Goal: Task Accomplishment & Management: Use online tool/utility

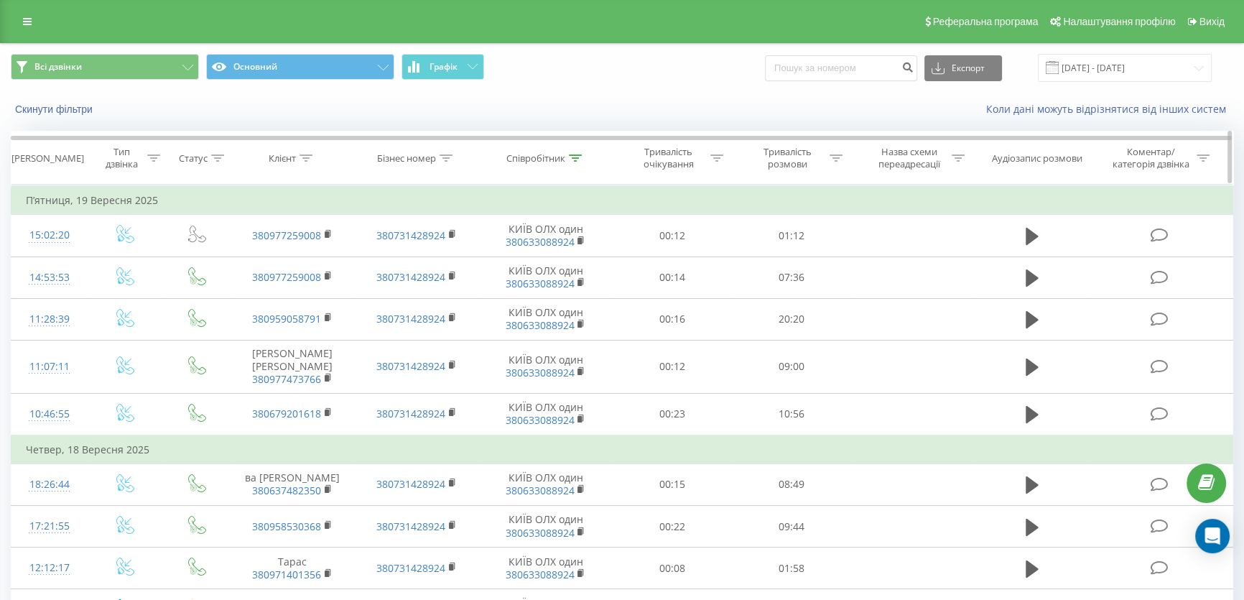
click at [575, 158] on icon at bounding box center [575, 157] width 13 height 7
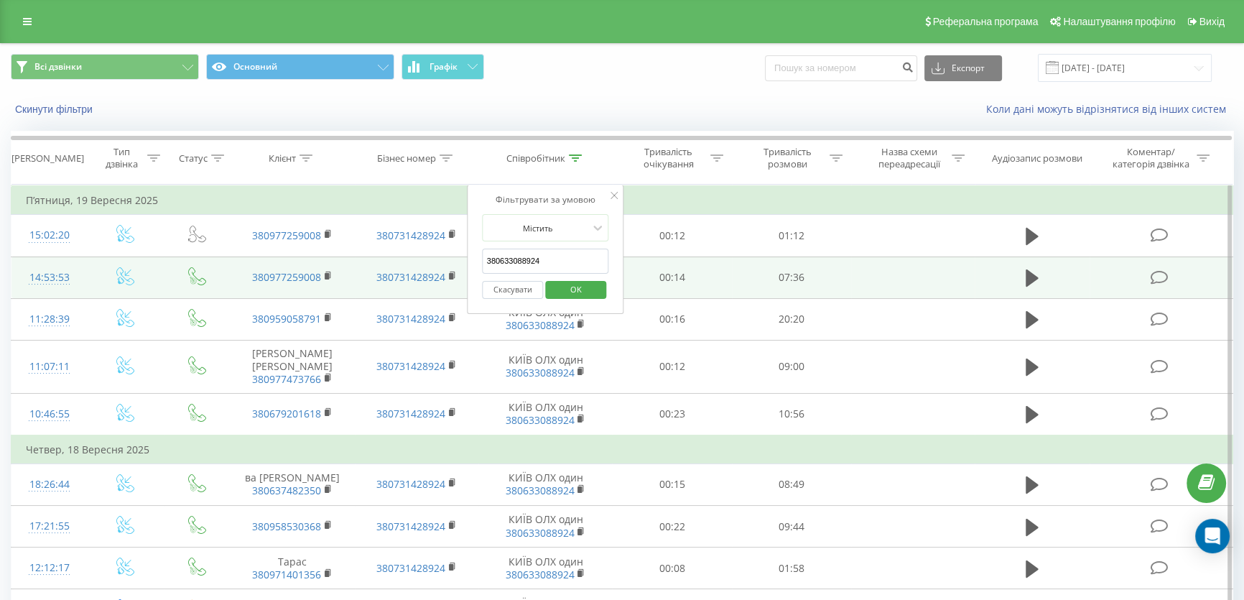
drag, startPoint x: 542, startPoint y: 254, endPoint x: 439, endPoint y: 256, distance: 103.4
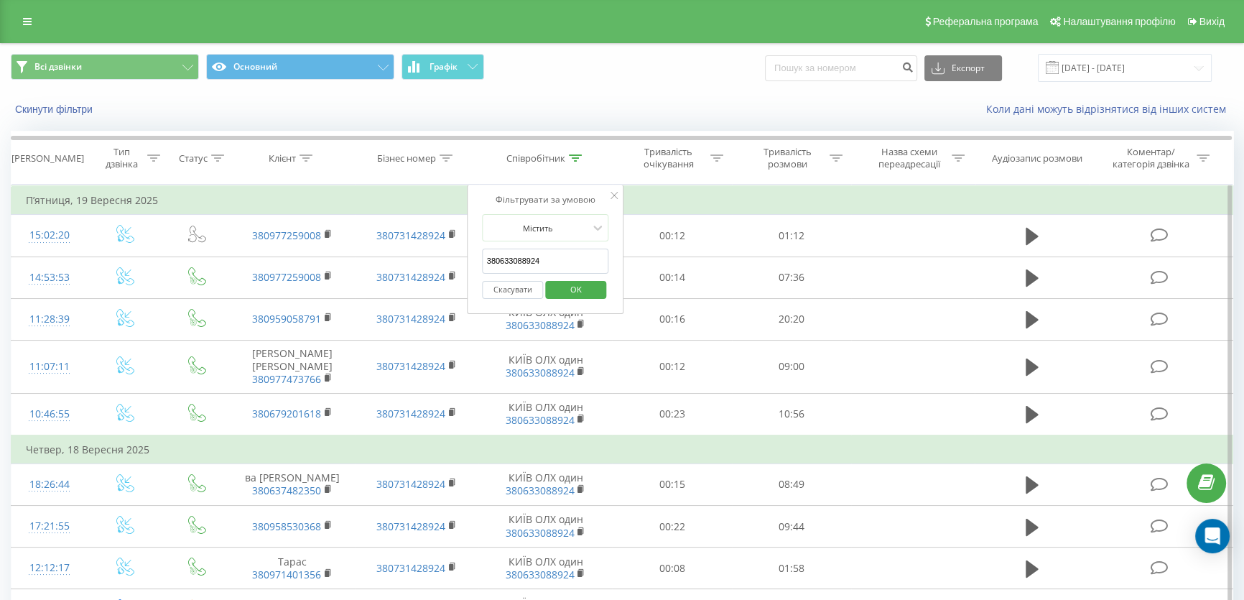
paste input "99 004 5478"
type input "99 004 5478"
click at [616, 194] on icon at bounding box center [613, 195] width 7 height 7
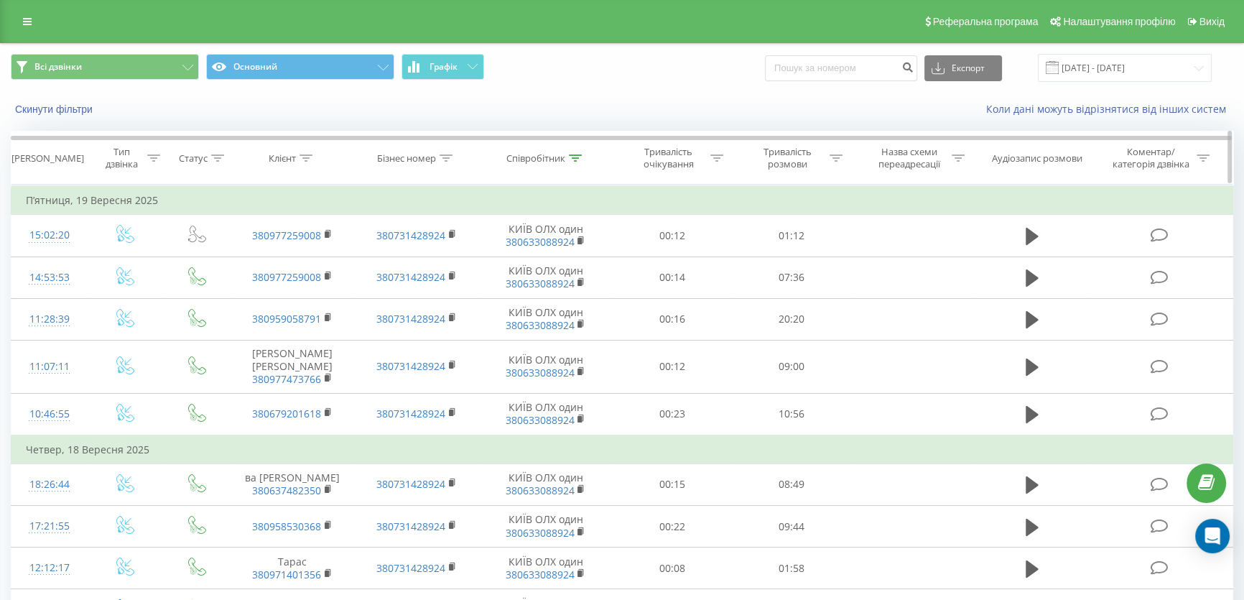
click at [304, 159] on icon at bounding box center [305, 157] width 13 height 7
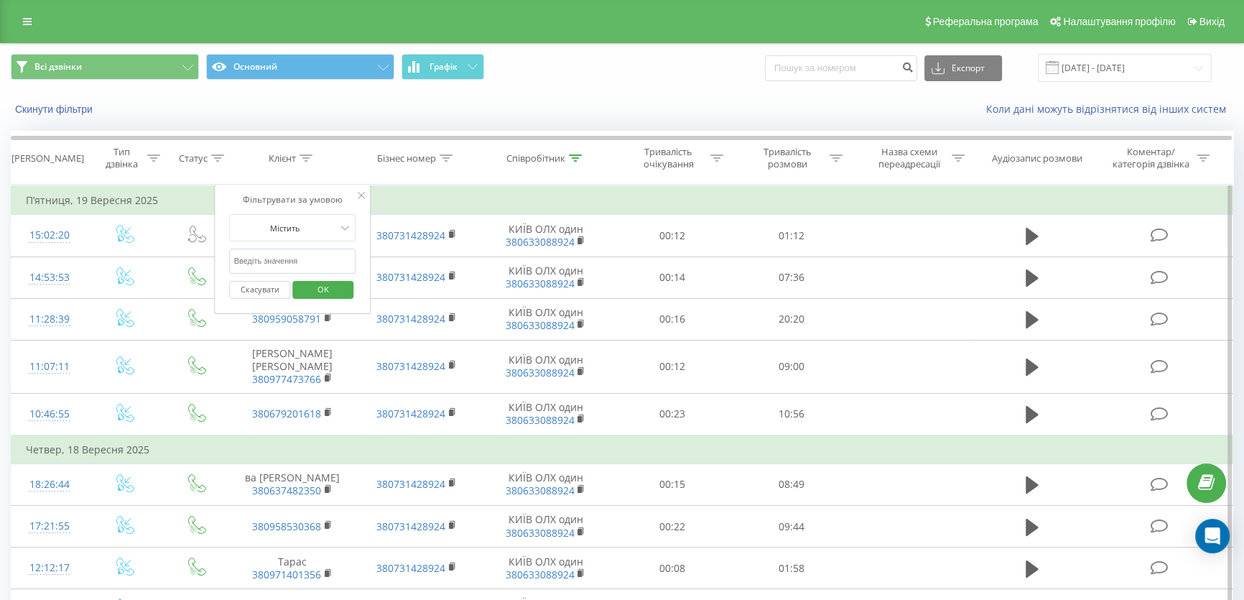
click at [287, 265] on input "text" at bounding box center [293, 260] width 126 height 25
click at [26, 19] on icon at bounding box center [27, 22] width 9 height 10
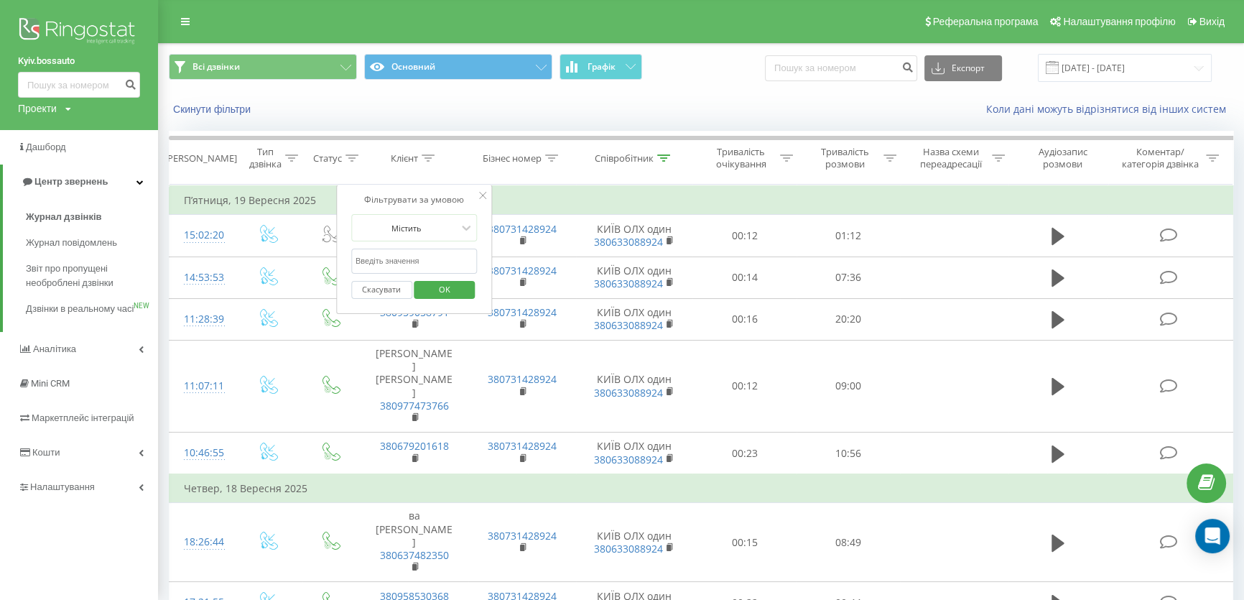
click at [67, 24] on img at bounding box center [79, 32] width 122 height 36
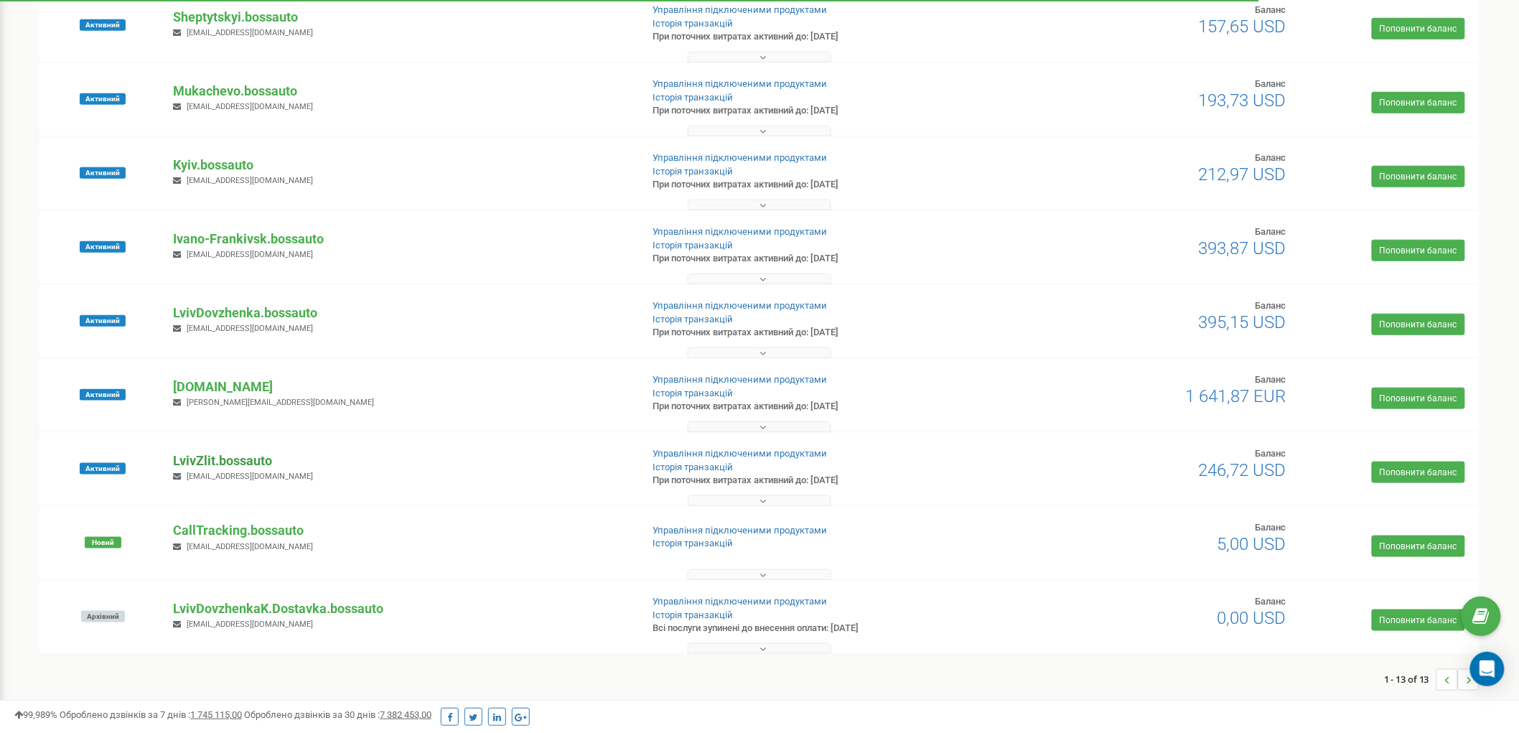
click at [228, 453] on p "LvivZlit.bossauto" at bounding box center [401, 461] width 456 height 19
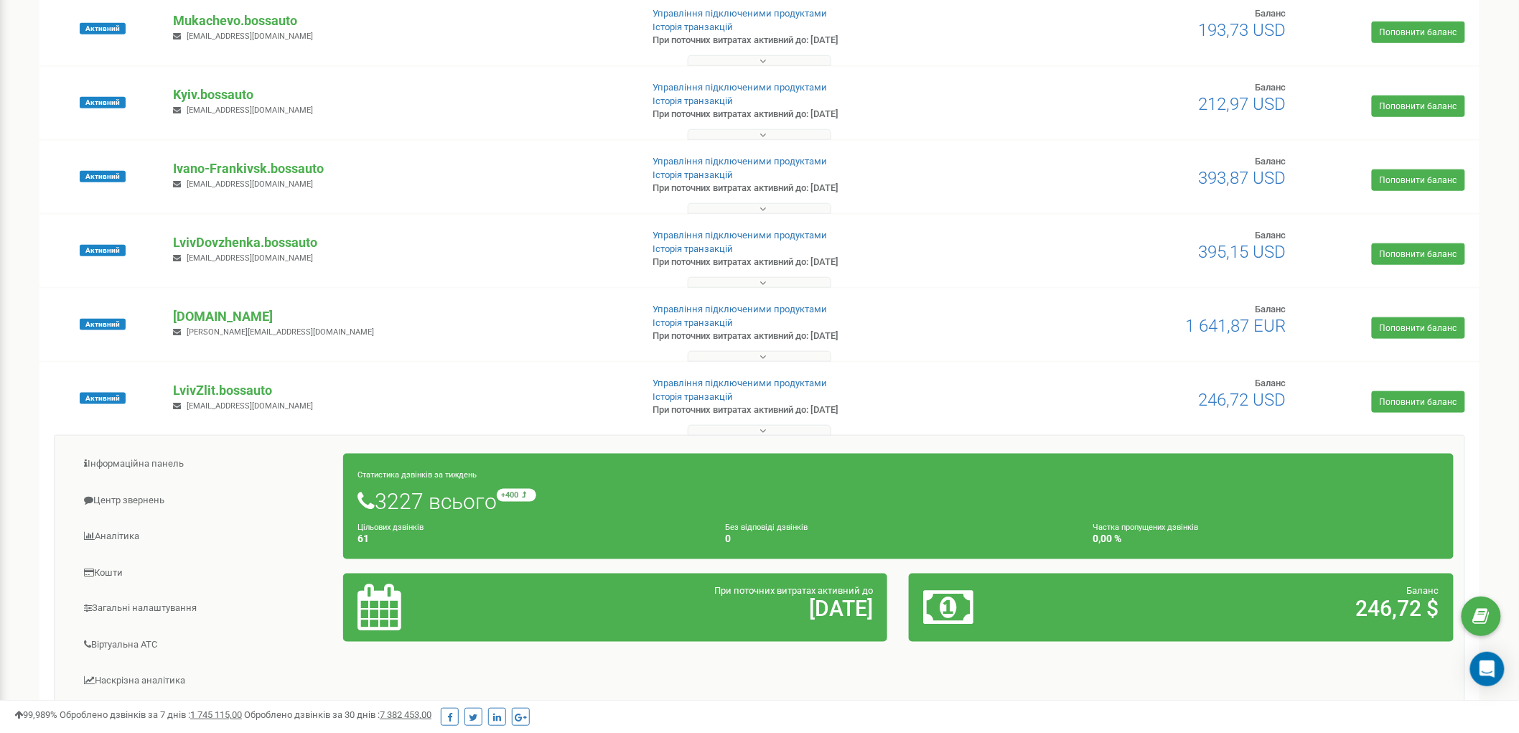
scroll to position [546, 0]
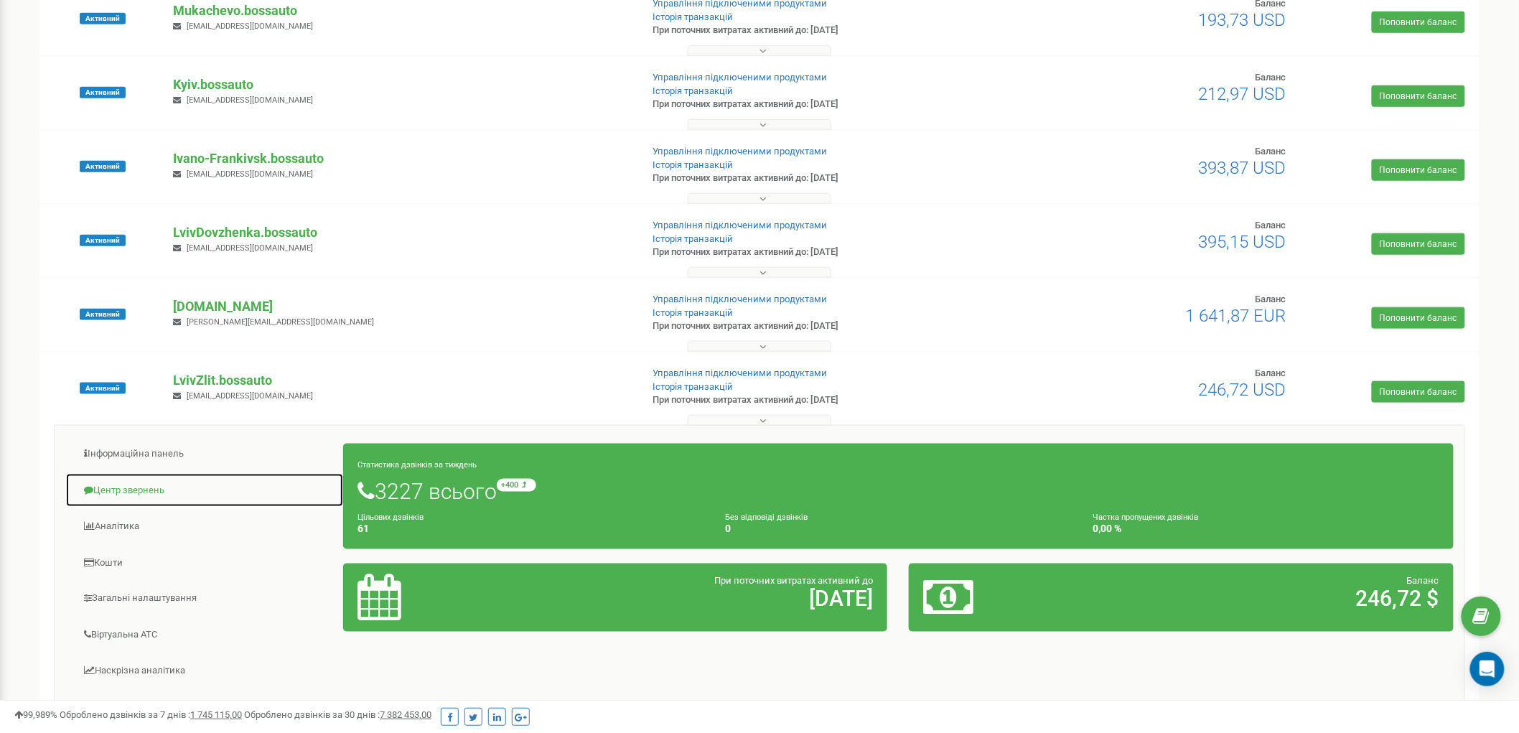
click at [169, 481] on link "Центр звернень" at bounding box center [204, 490] width 279 height 35
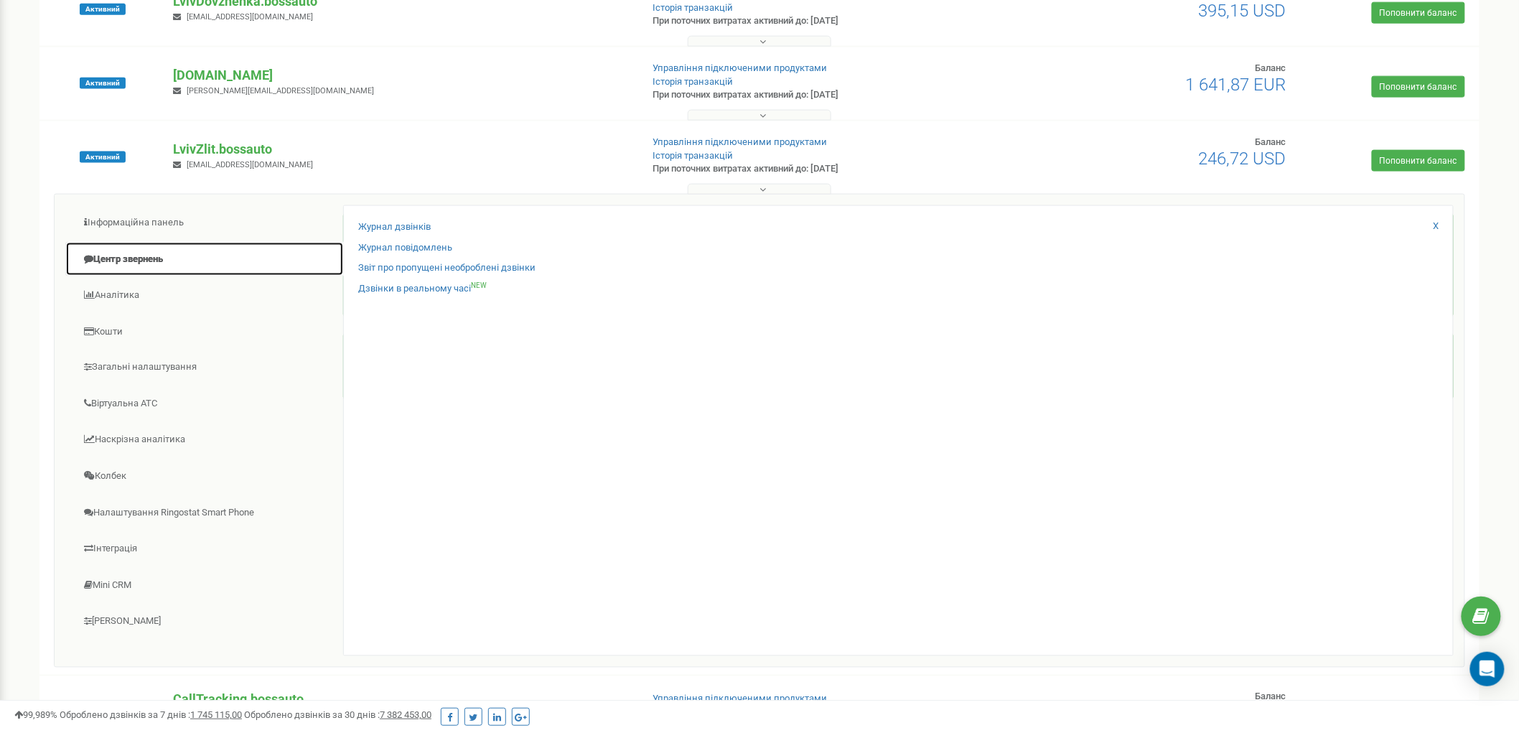
scroll to position [865, 0]
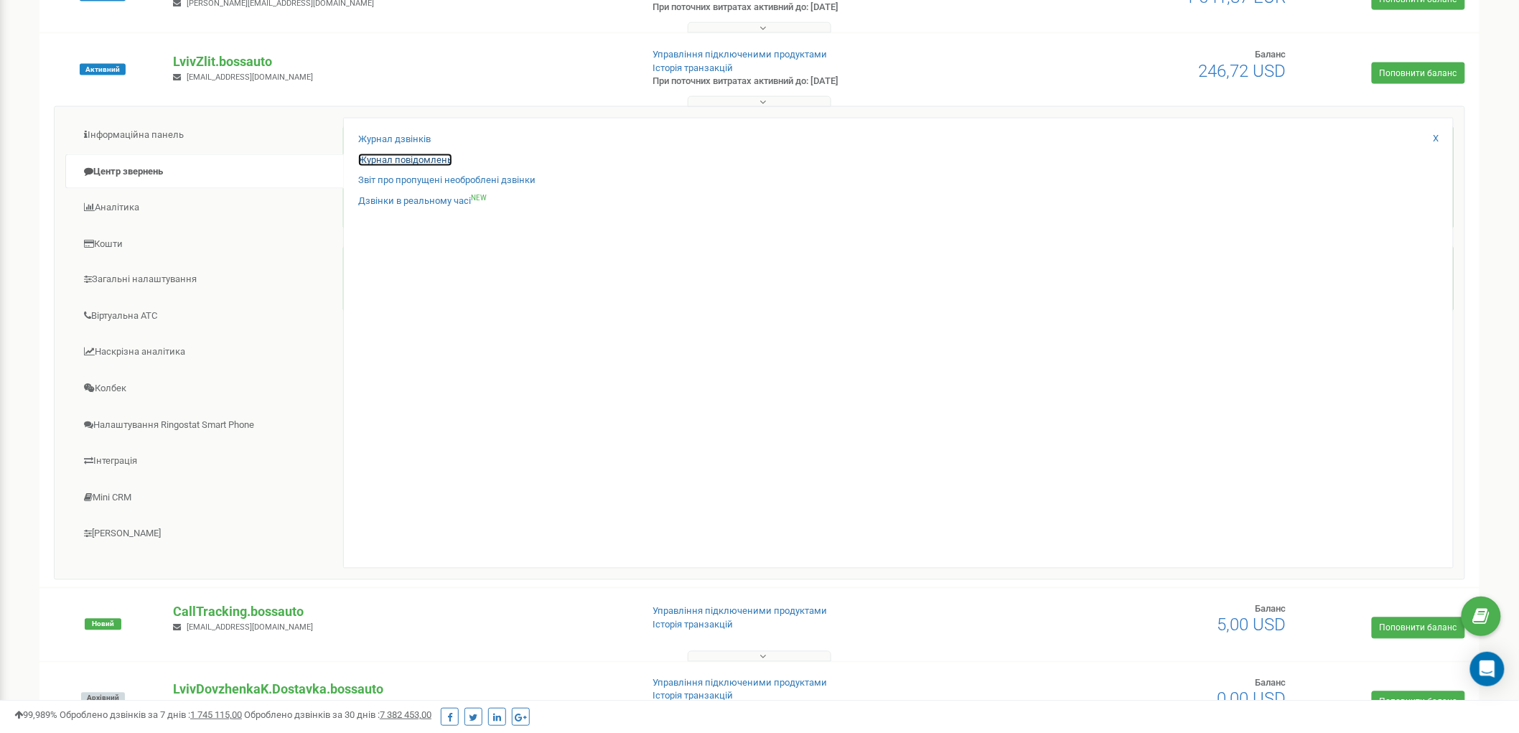
click at [415, 160] on link "Журнал повідомлень" at bounding box center [405, 161] width 94 height 14
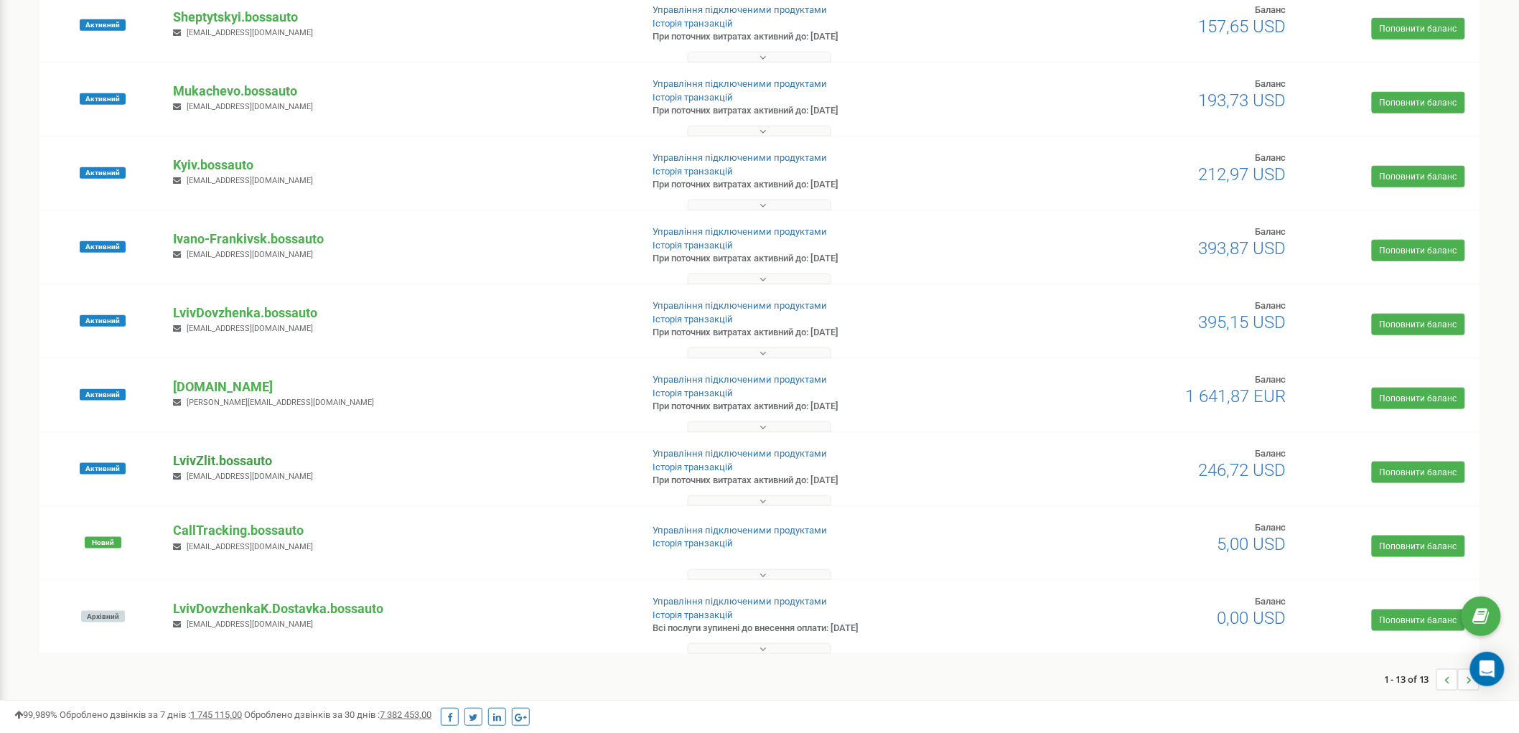
click at [241, 465] on p "LvivZlit.bossauto" at bounding box center [401, 461] width 456 height 19
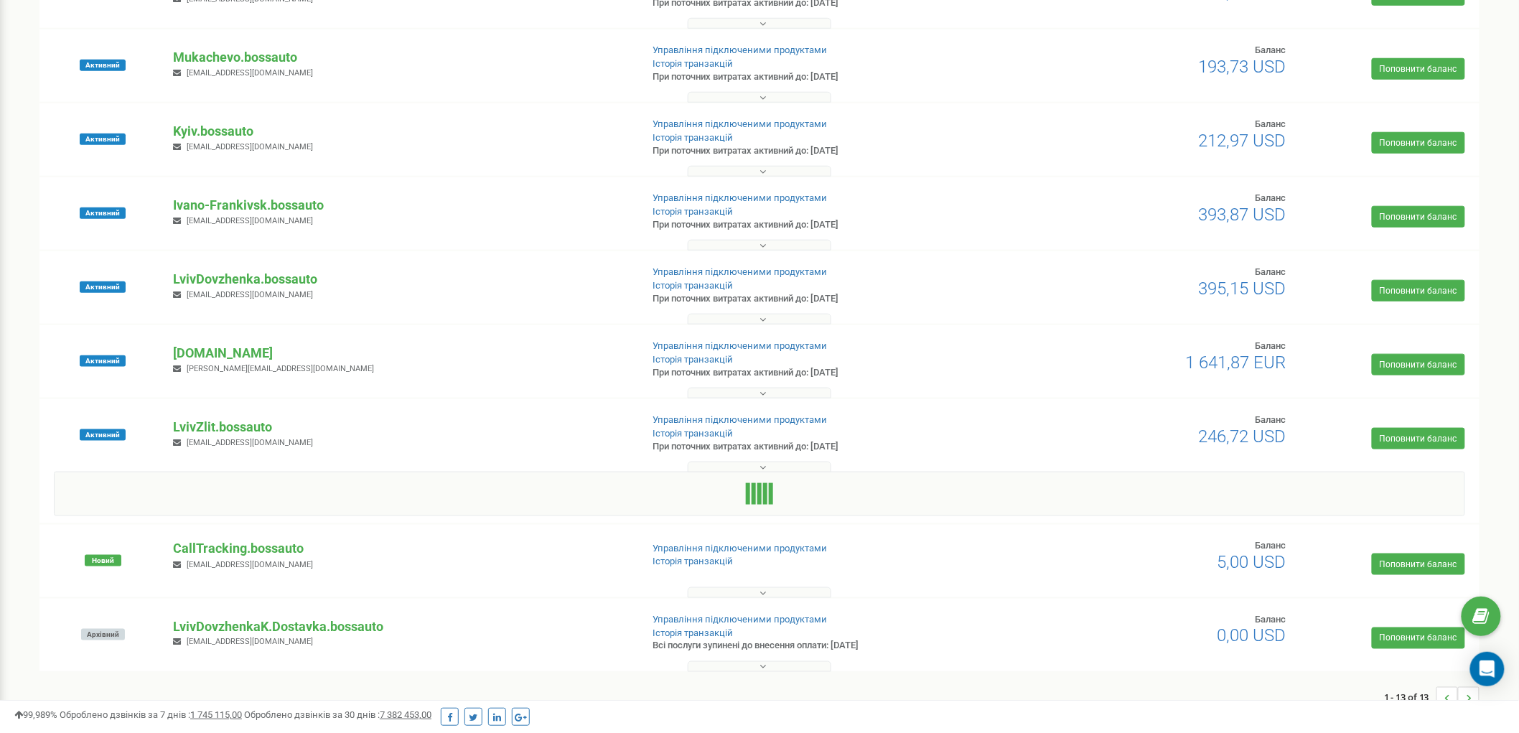
scroll to position [518, 0]
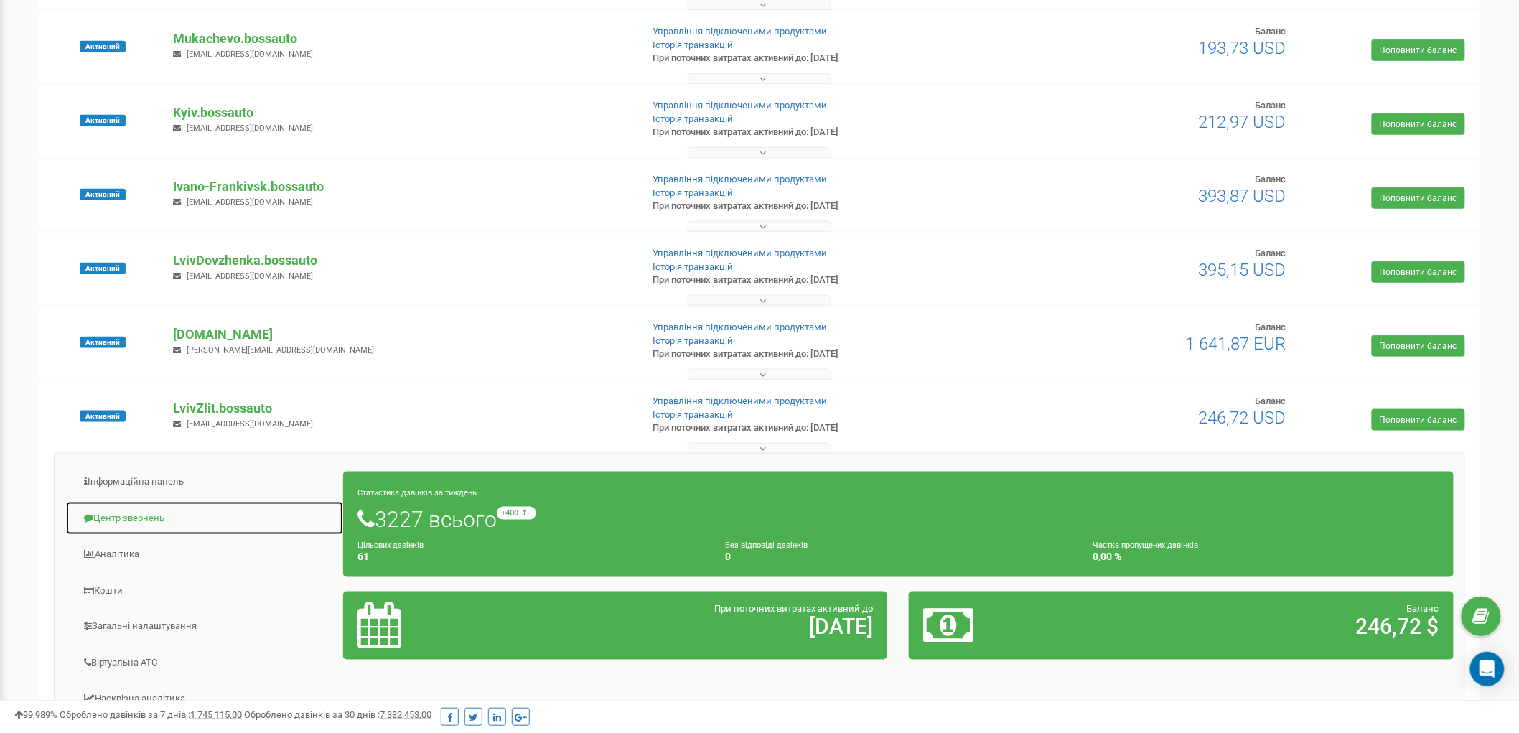
click at [167, 521] on link "Центр звернень" at bounding box center [204, 518] width 279 height 35
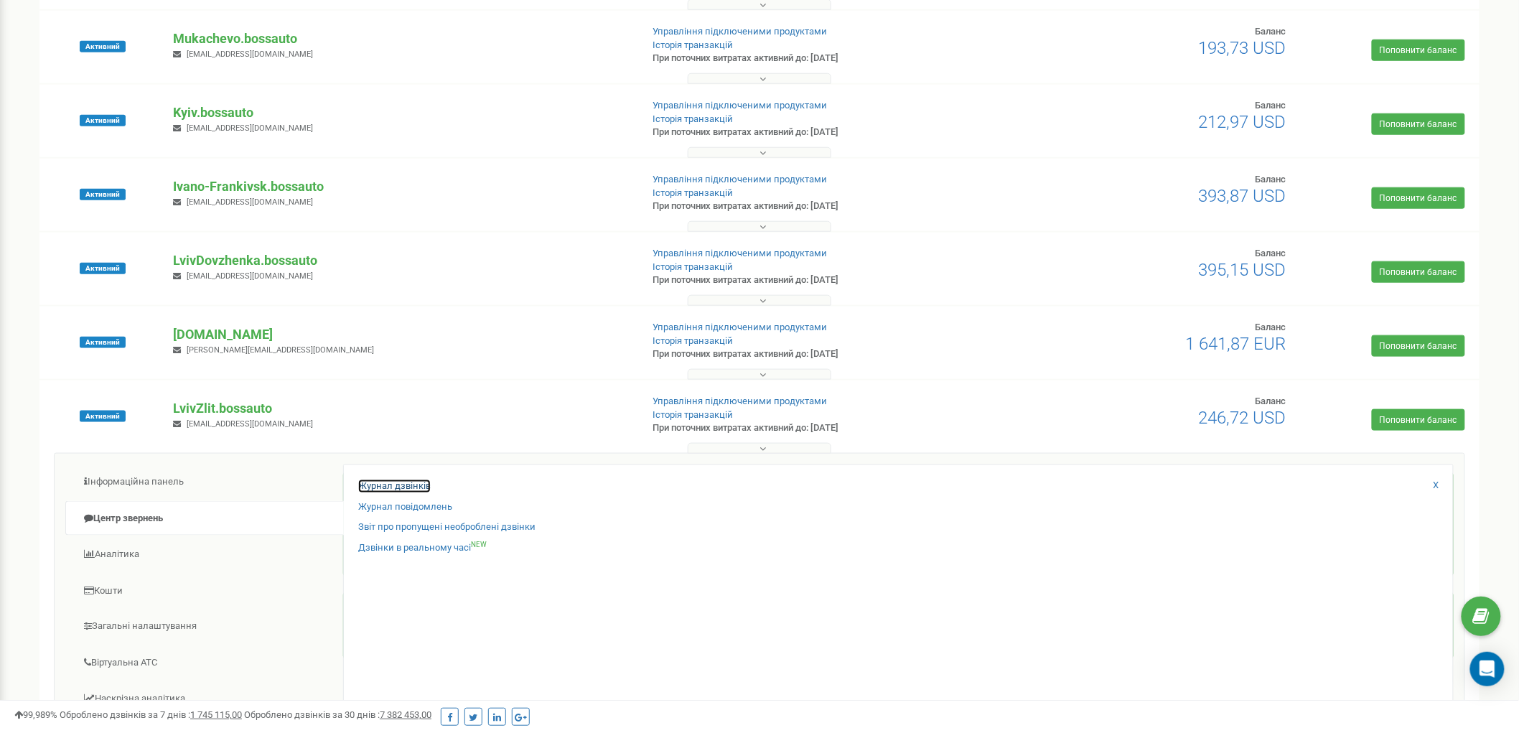
click at [411, 486] on link "Журнал дзвінків" at bounding box center [394, 487] width 73 height 14
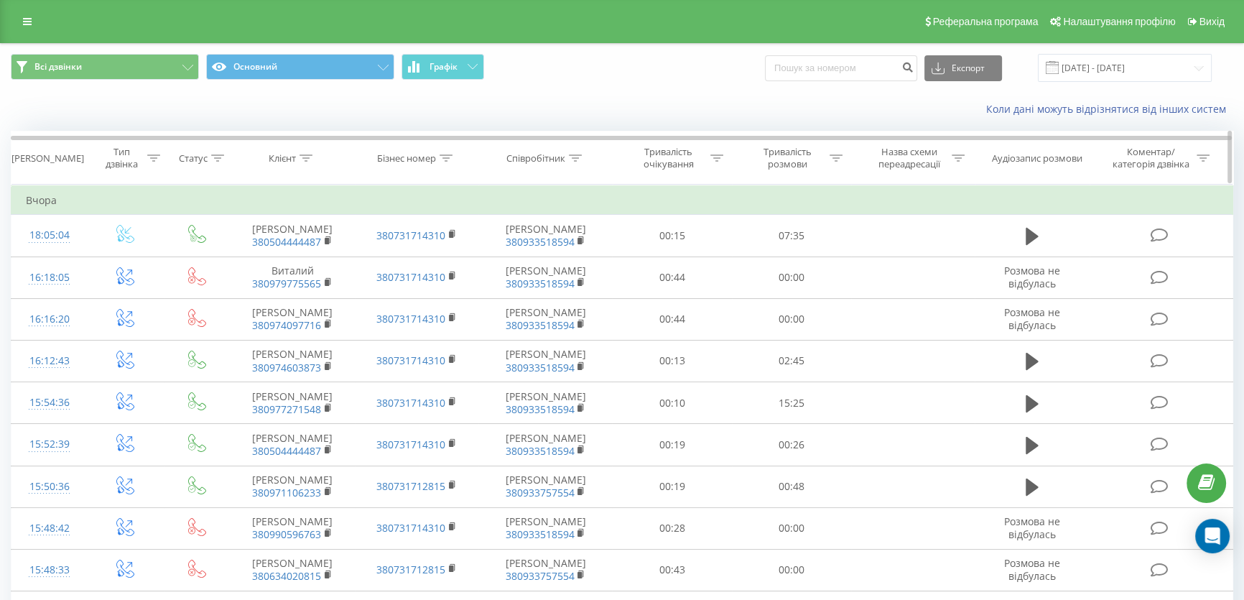
click at [305, 157] on icon at bounding box center [306, 157] width 13 height 7
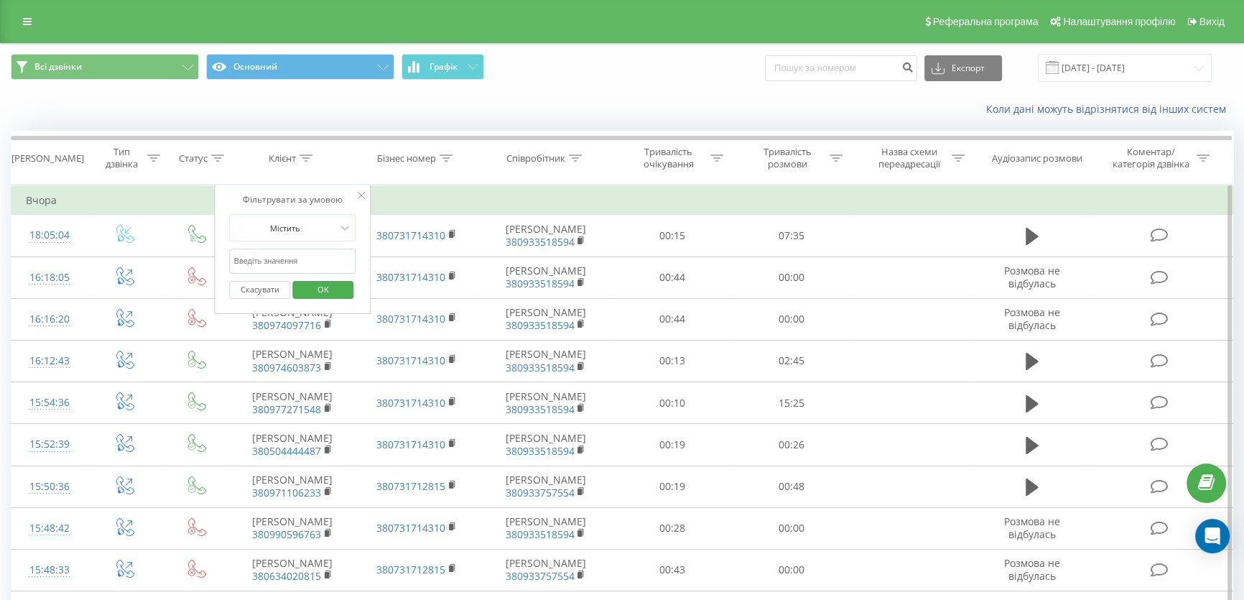
click at [281, 260] on input "text" at bounding box center [293, 260] width 126 height 25
paste input "99 004 5478"
click at [263, 262] on input "99 004 5478" at bounding box center [293, 260] width 126 height 25
click at [260, 258] on input "99 004 5478" at bounding box center [293, 260] width 126 height 25
click at [261, 257] on input "99 004 5478" at bounding box center [293, 260] width 126 height 25
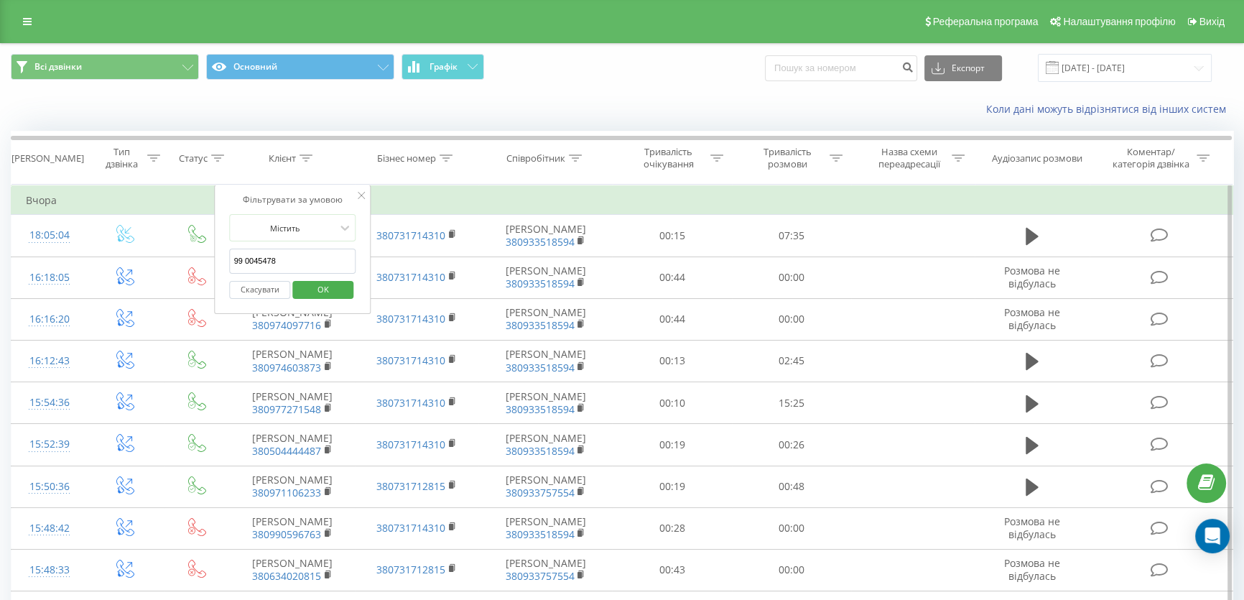
click at [245, 256] on input "99 0045478" at bounding box center [293, 260] width 126 height 25
type input "990045478"
click at [340, 293] on span "OK" at bounding box center [323, 289] width 40 height 22
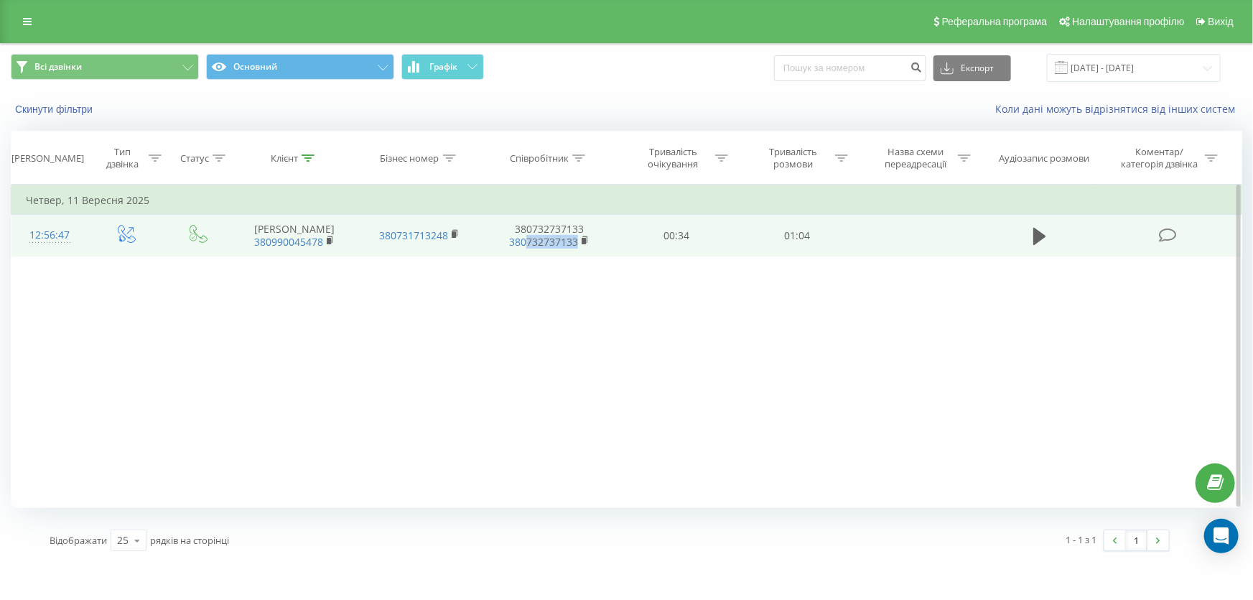
drag, startPoint x: 582, startPoint y: 249, endPoint x: 526, endPoint y: 248, distance: 55.3
click at [526, 248] on td "380732737133 380732737133" at bounding box center [549, 236] width 134 height 42
copy link "732737133"
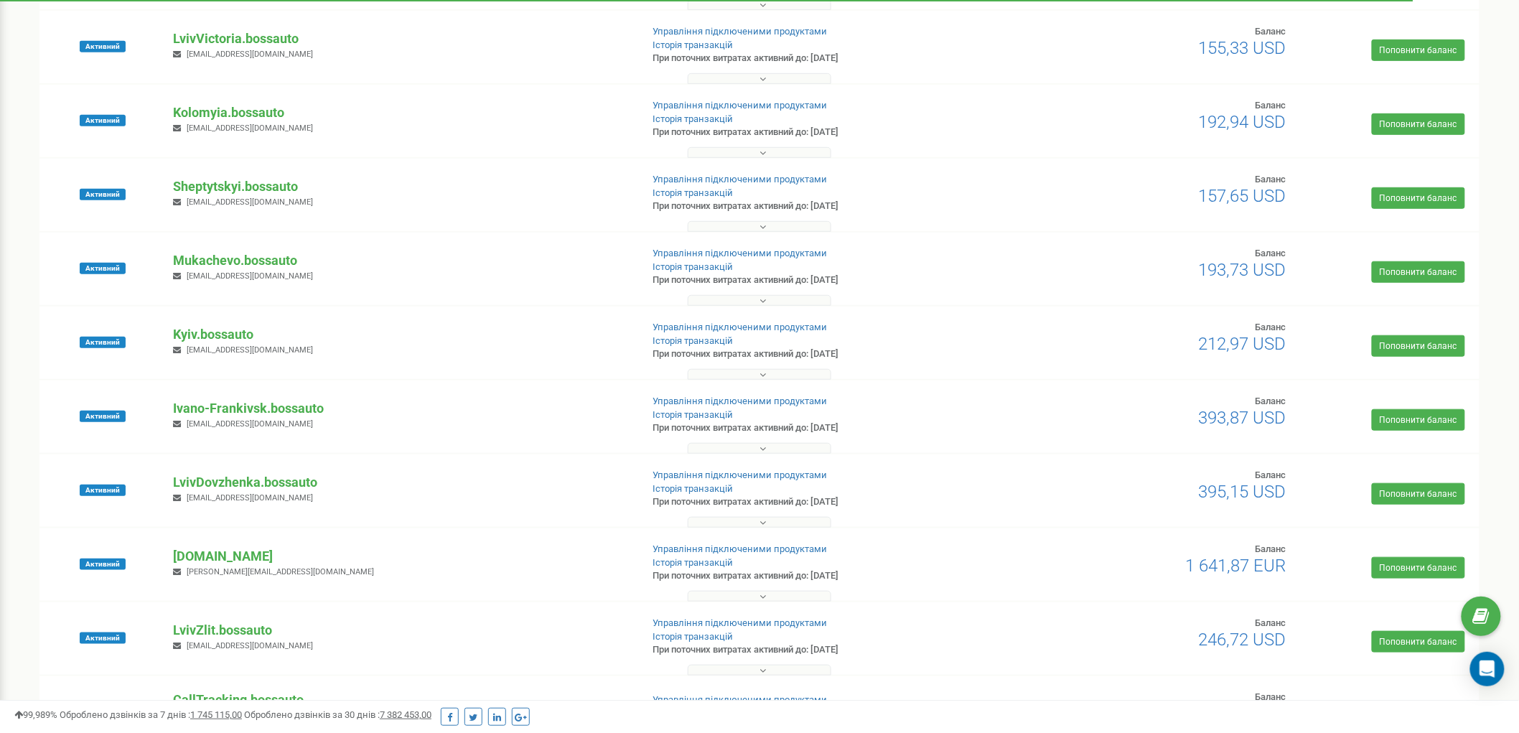
scroll to position [465, 0]
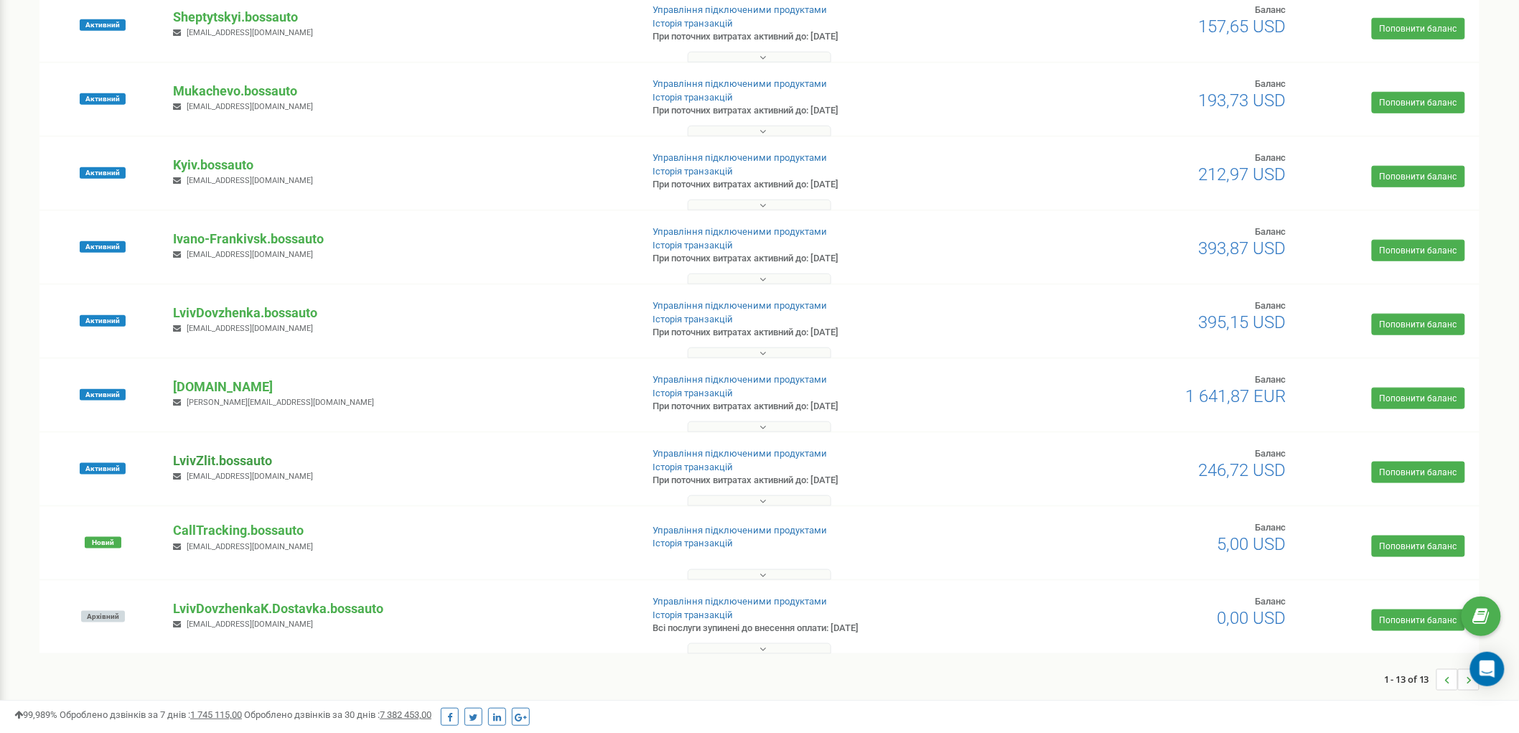
click at [225, 454] on p "LvivZlit.bossauto" at bounding box center [401, 461] width 456 height 19
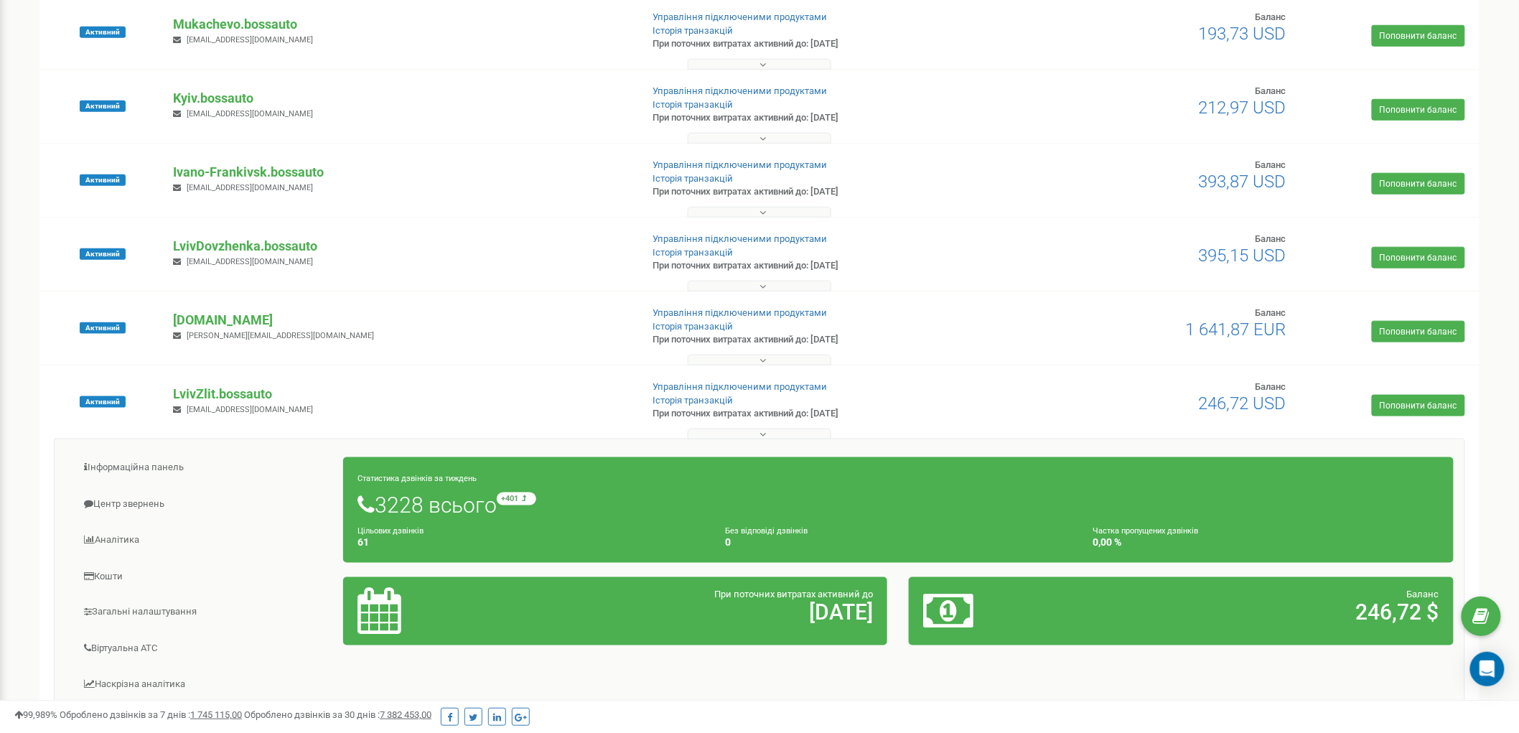
scroll to position [837, 0]
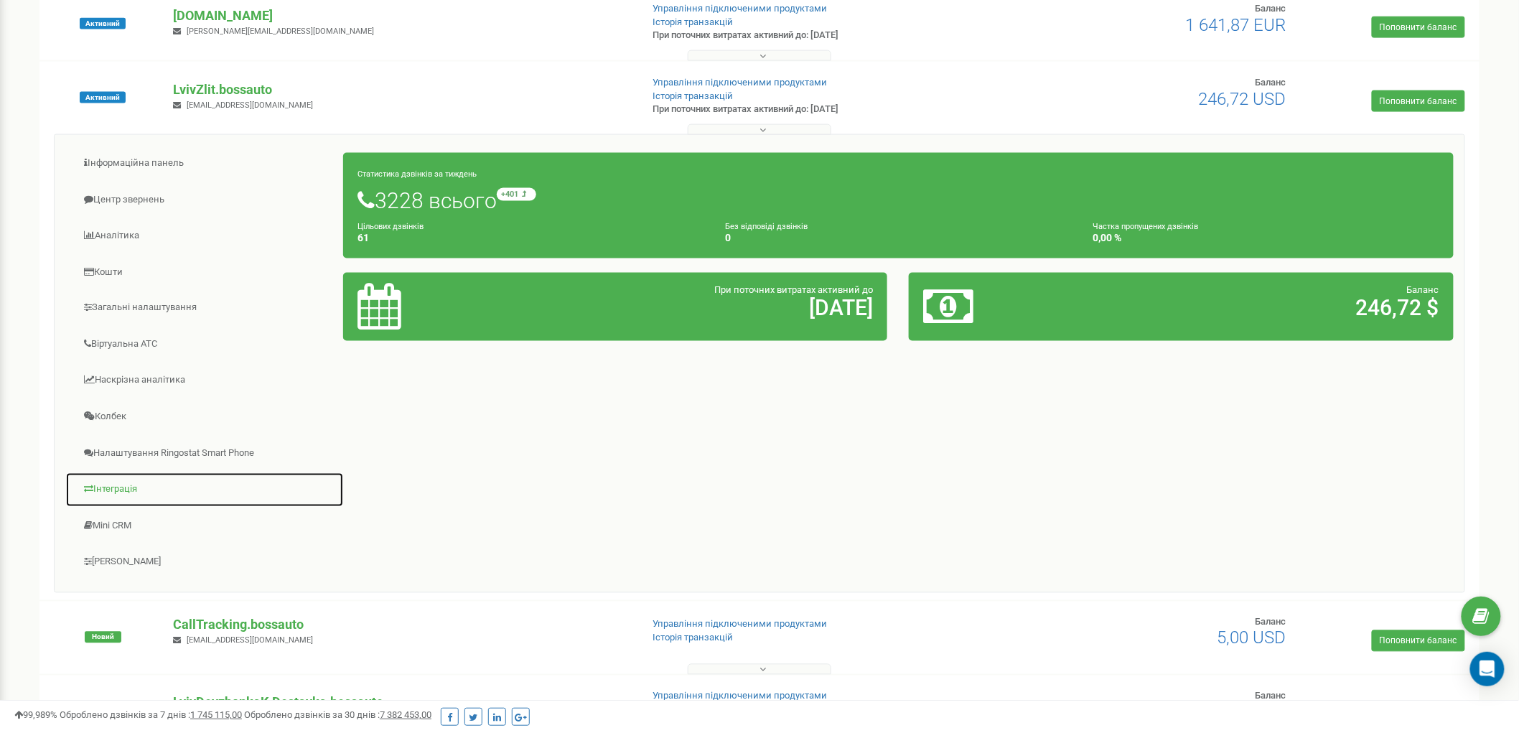
click at [144, 489] on link "Інтеграція" at bounding box center [204, 490] width 279 height 35
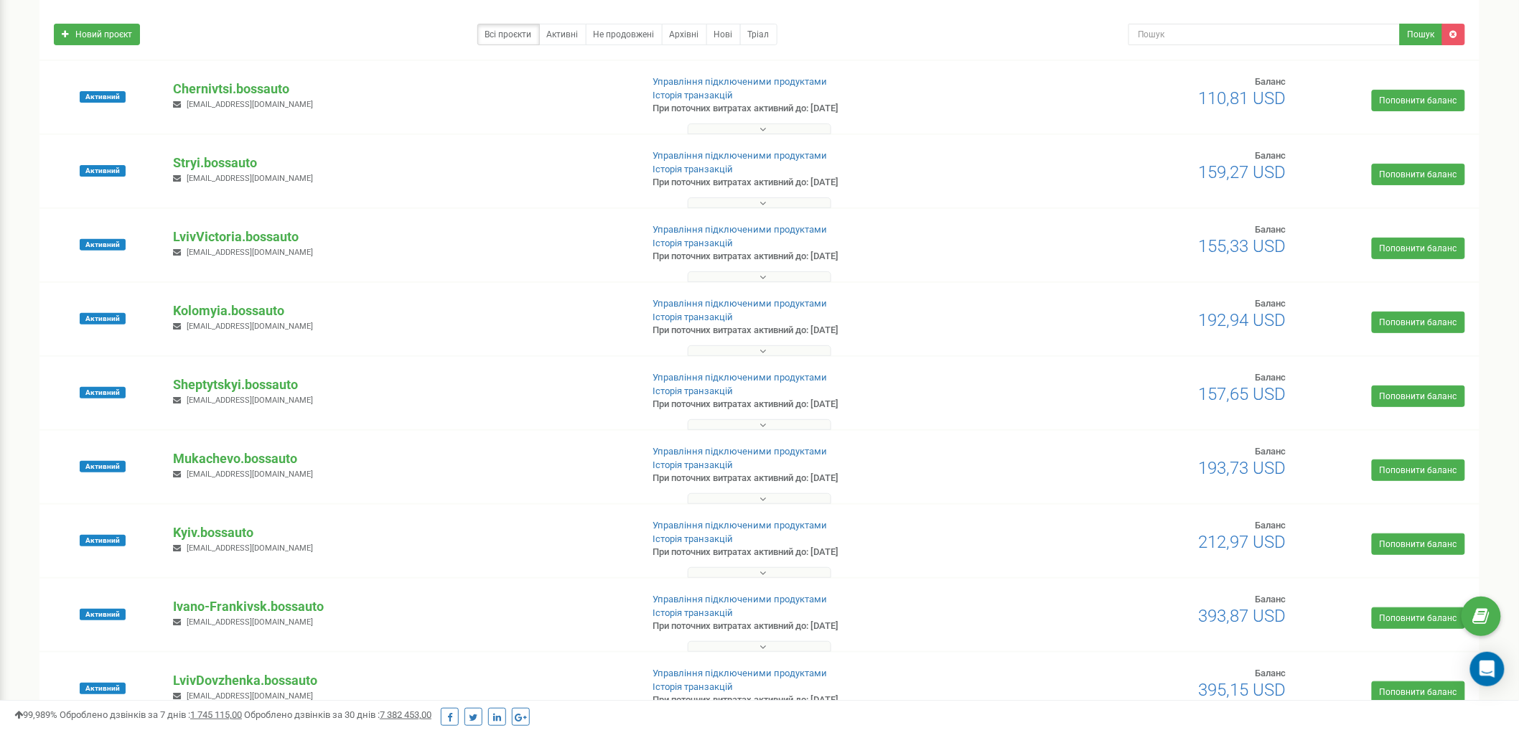
scroll to position [0, 0]
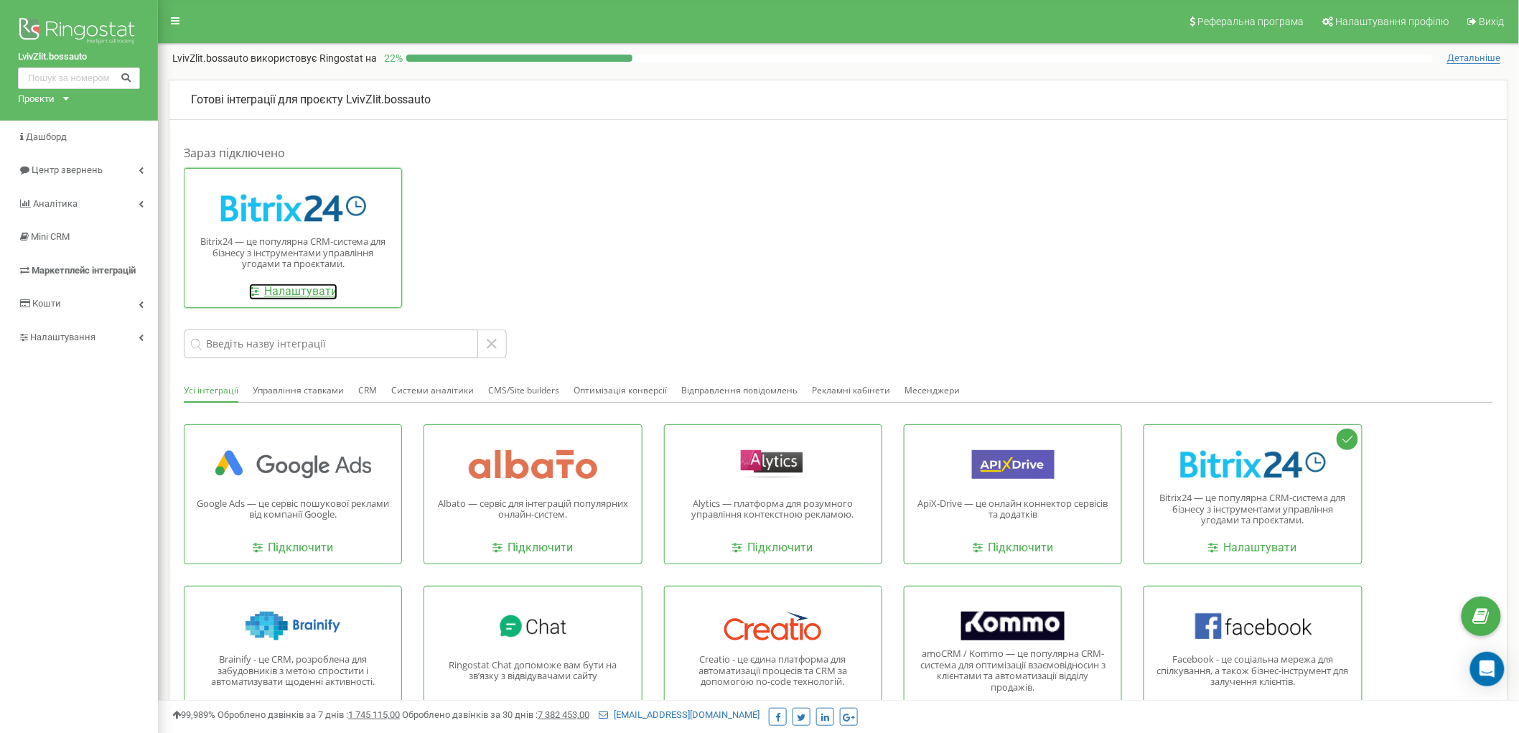
click at [334, 286] on link "Налаштувати" at bounding box center [293, 292] width 88 height 17
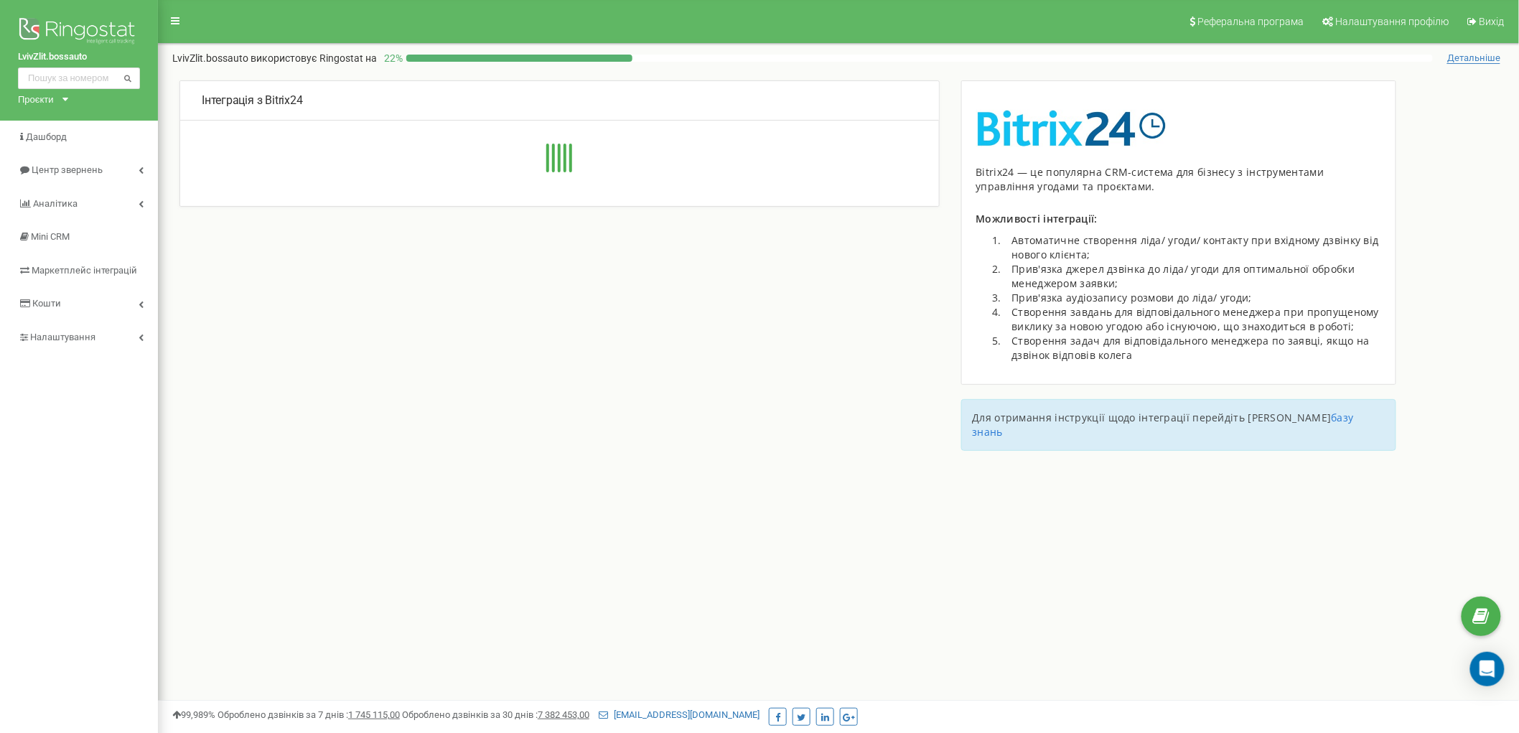
type input "[URL][DOMAIN_NAME]"
type input "975"
type input "4kk5lfwxd655bq6w"
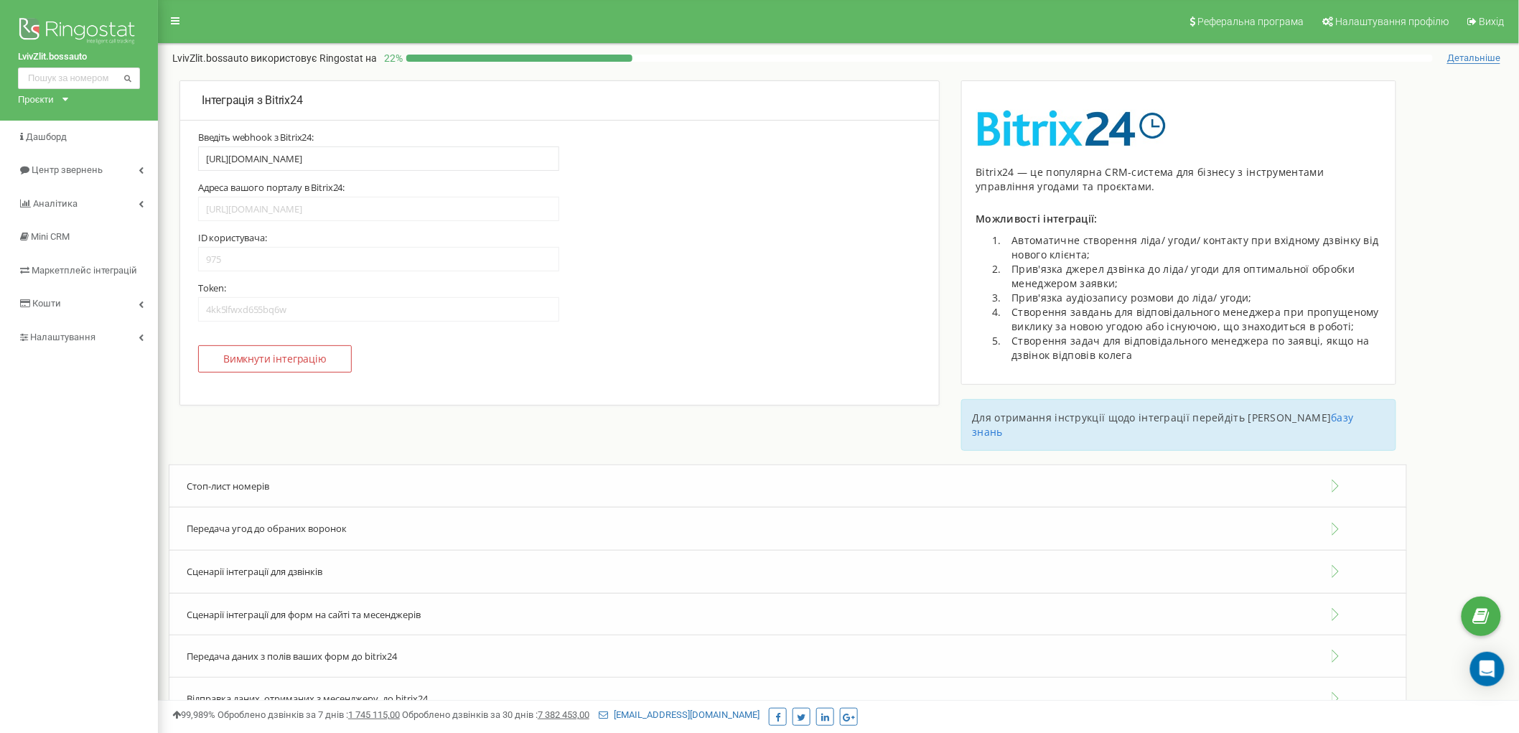
scroll to position [80, 0]
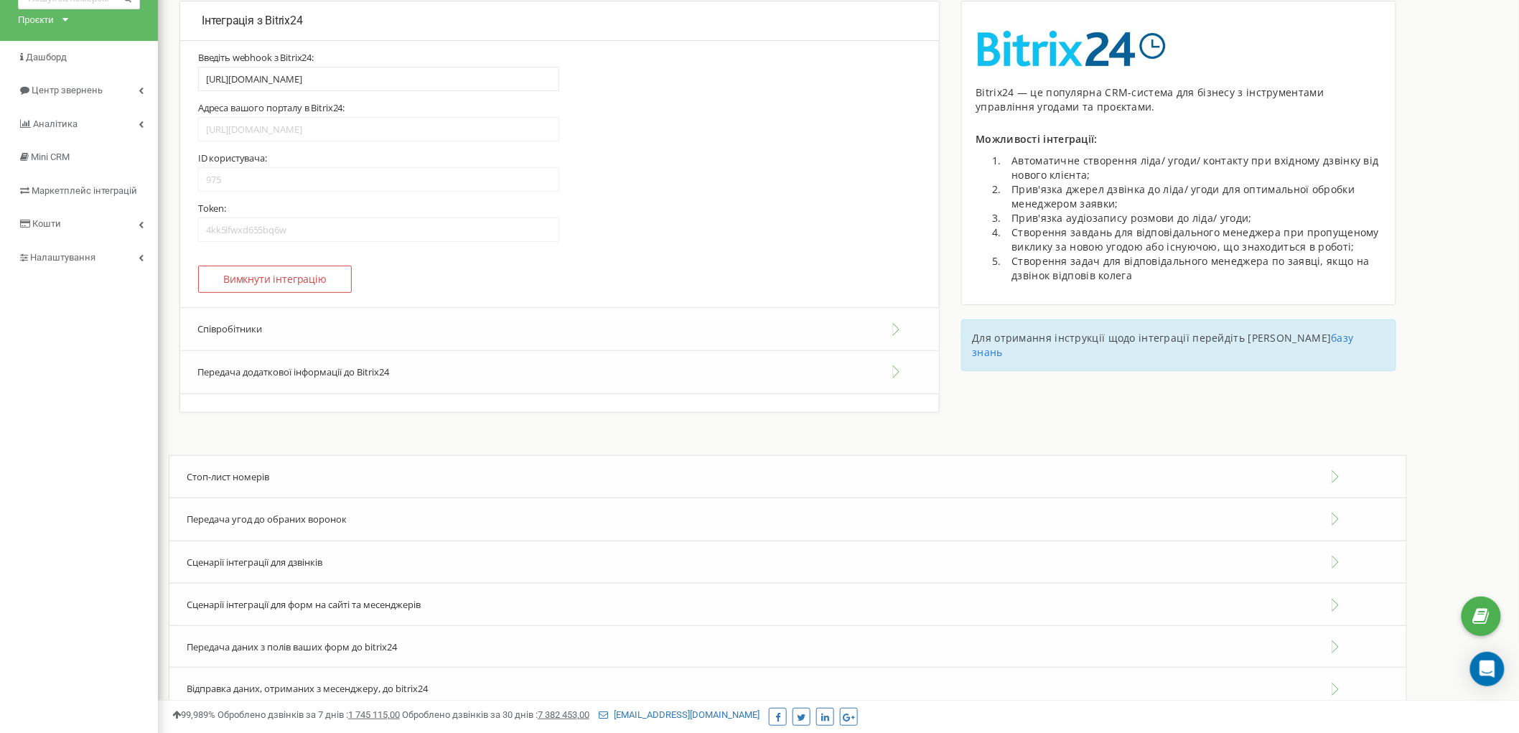
click at [238, 327] on button "Співробітники" at bounding box center [559, 329] width 759 height 44
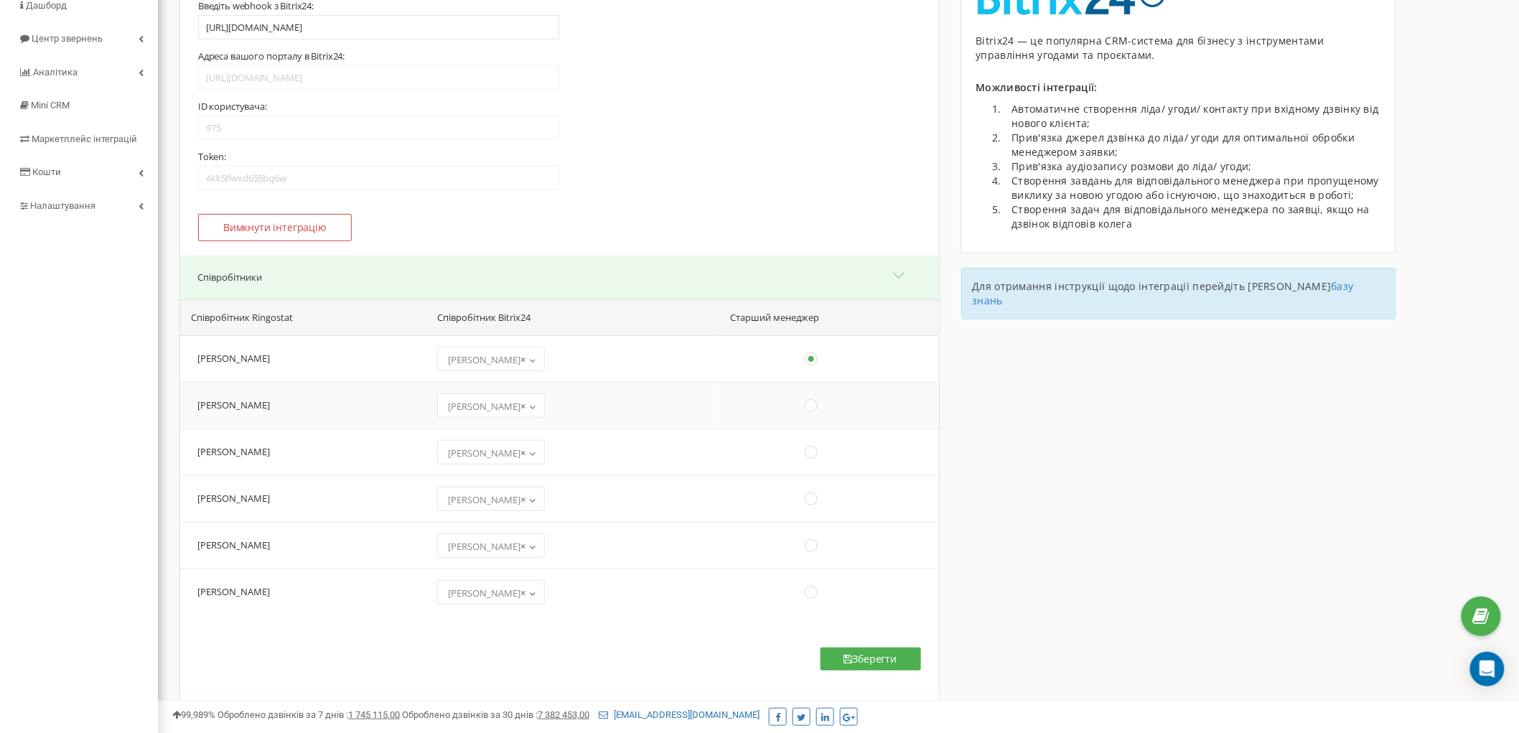
scroll to position [159, 0]
